Goal: Task Accomplishment & Management: Manage account settings

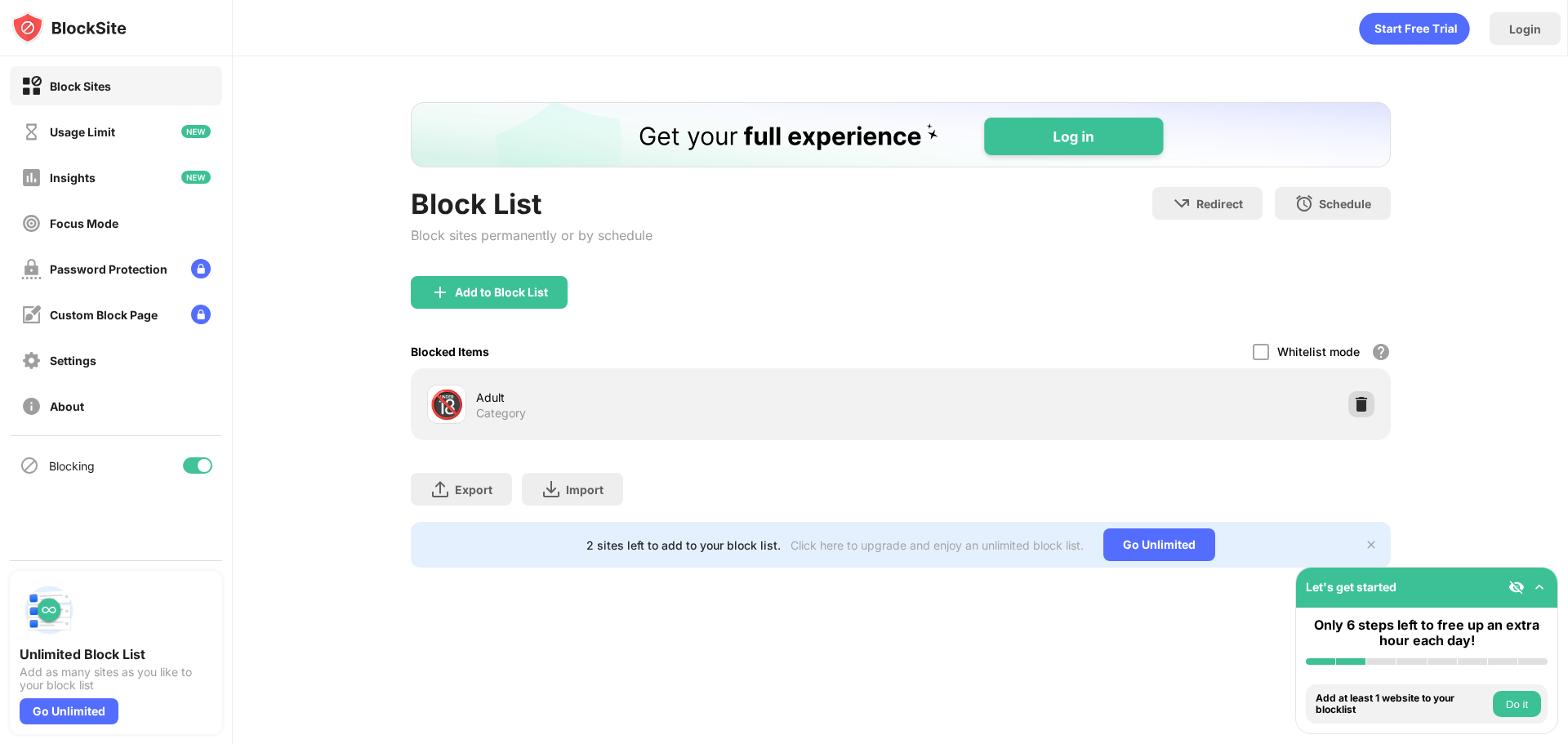
click at [1353, 390] on div "🔞 Adult Category" at bounding box center [901, 404] width 960 height 52
click at [1369, 404] on img at bounding box center [1360, 404] width 16 height 16
